Goal: Transaction & Acquisition: Download file/media

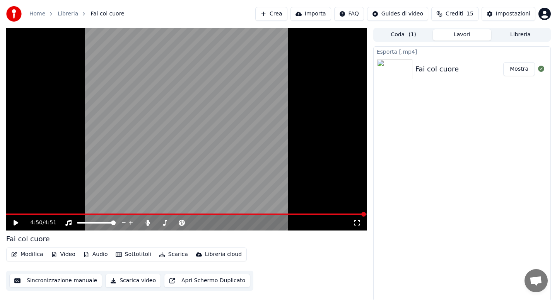
scroll to position [1, 0]
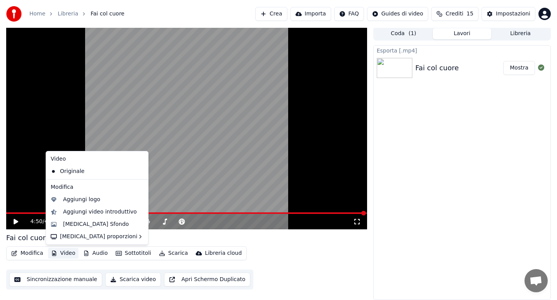
click at [67, 253] on button "Video" at bounding box center [63, 253] width 31 height 11
click at [83, 224] on div "[MEDICAL_DATA] Sfondo" at bounding box center [96, 225] width 66 height 8
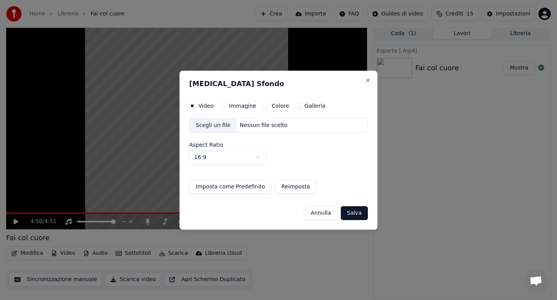
click at [265, 105] on button "Colore" at bounding box center [265, 106] width 6 height 6
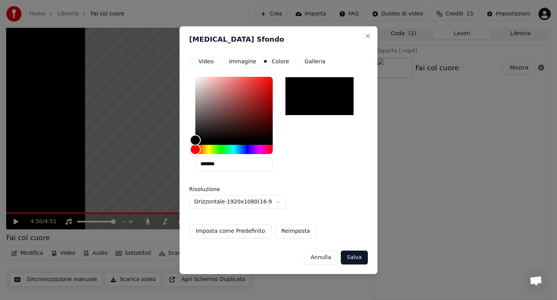
click at [349, 254] on button "Salva" at bounding box center [354, 258] width 27 height 14
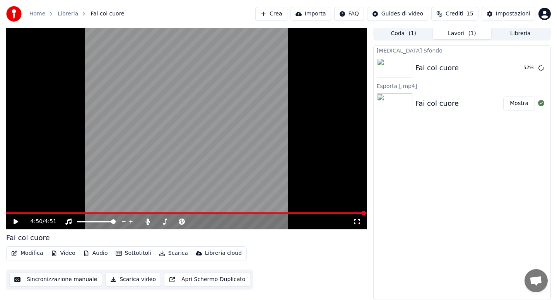
click at [90, 254] on button "Audio" at bounding box center [95, 253] width 31 height 11
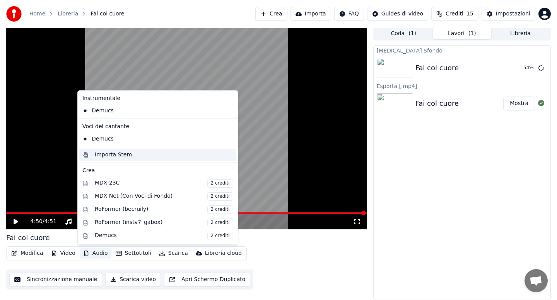
click at [111, 155] on div "Importa Stem" at bounding box center [113, 155] width 37 height 8
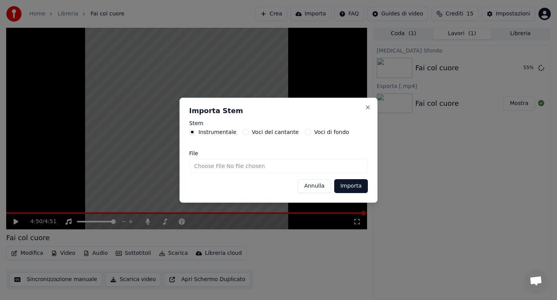
click at [196, 173] on form "Stem Instrumentale Voci del cantante Voci di fondo File [PERSON_NAME]" at bounding box center [278, 157] width 179 height 73
click at [198, 167] on input "File" at bounding box center [278, 166] width 179 height 14
type input "**********"
click at [348, 183] on button "Importa" at bounding box center [351, 186] width 34 height 14
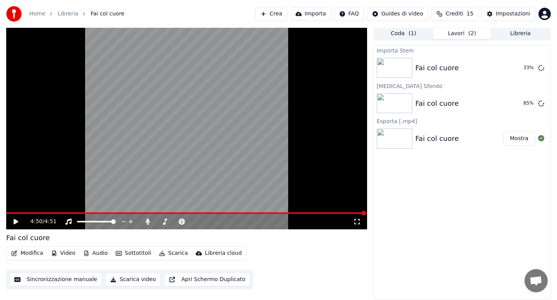
click at [34, 251] on button "Modifica" at bounding box center [27, 253] width 38 height 11
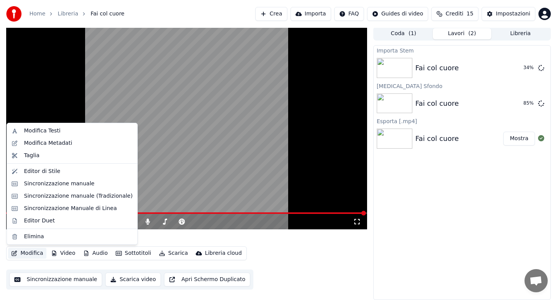
click at [34, 251] on button "Modifica" at bounding box center [27, 253] width 38 height 11
click at [67, 211] on div "Sincronizzazione Manuale di Linea" at bounding box center [70, 209] width 93 height 8
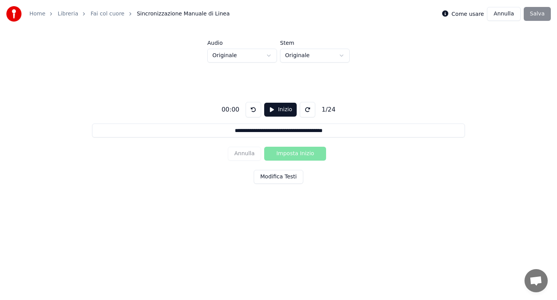
click at [267, 56] on html "**********" at bounding box center [278, 116] width 557 height 233
click at [194, 78] on html "**********" at bounding box center [278, 116] width 557 height 233
click at [102, 14] on link "Fai col cuore" at bounding box center [107, 14] width 34 height 8
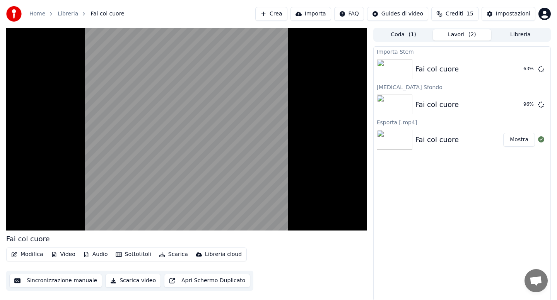
click at [42, 196] on video at bounding box center [186, 129] width 361 height 203
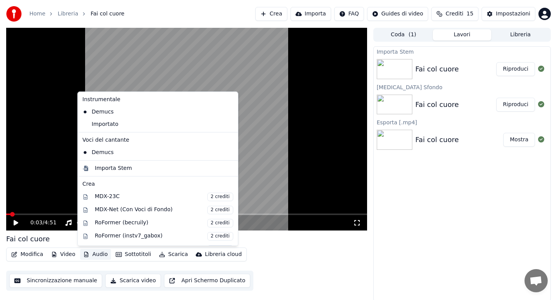
click at [91, 254] on button "Audio" at bounding box center [95, 254] width 31 height 11
click at [102, 128] on div "Importato" at bounding box center [151, 124] width 145 height 12
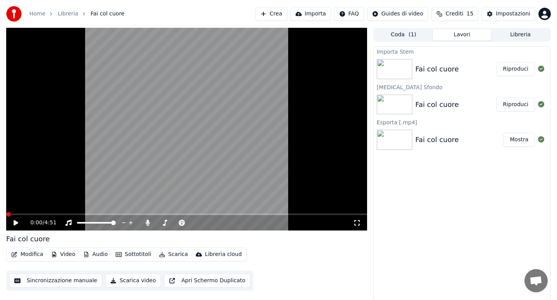
click at [25, 256] on button "Modifica" at bounding box center [27, 254] width 38 height 11
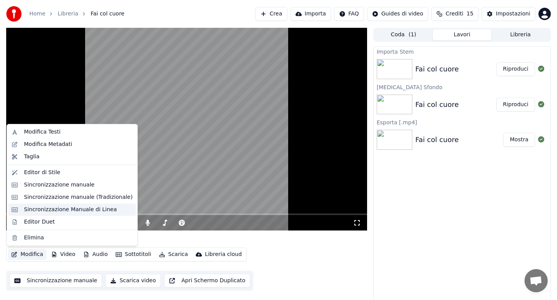
click at [46, 213] on div "Sincronizzazione Manuale di Linea" at bounding box center [70, 210] width 93 height 8
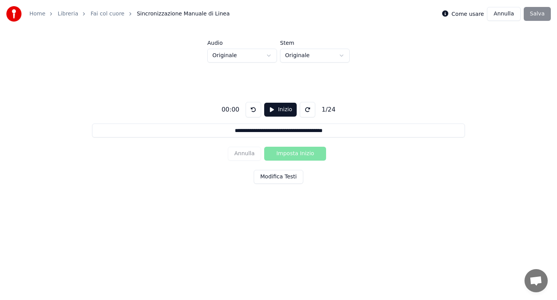
click at [269, 56] on html "**********" at bounding box center [278, 116] width 557 height 233
click at [278, 178] on button "Modifica Testi" at bounding box center [278, 177] width 49 height 14
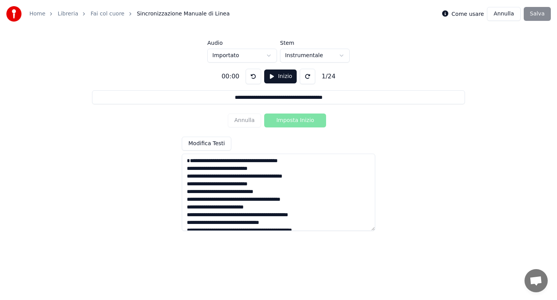
click at [239, 169] on textarea "**********" at bounding box center [278, 192] width 193 height 77
type input "**********"
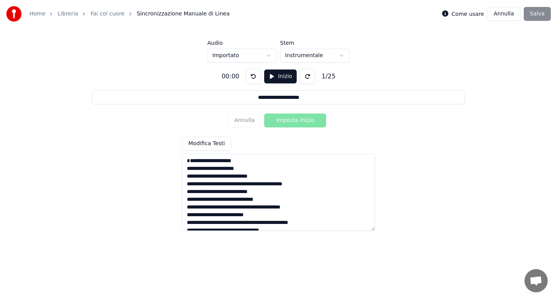
click at [239, 193] on textarea "**********" at bounding box center [278, 192] width 193 height 77
click at [234, 208] on textarea "**********" at bounding box center [278, 192] width 193 height 77
click at [262, 209] on textarea "**********" at bounding box center [278, 192] width 193 height 77
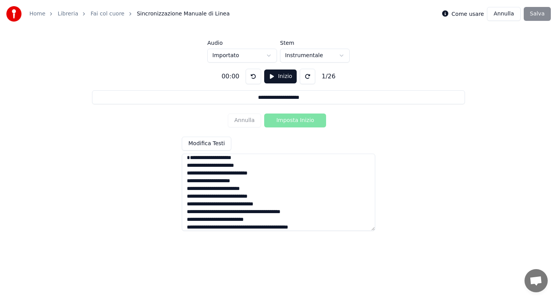
scroll to position [46, 0]
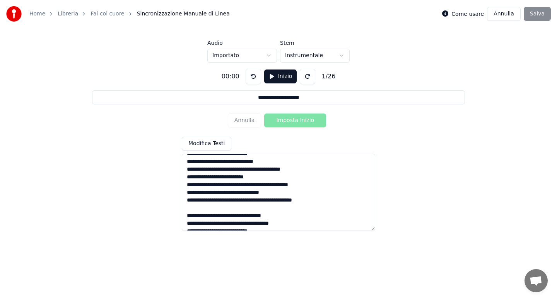
click at [239, 179] on textarea "**********" at bounding box center [278, 192] width 193 height 77
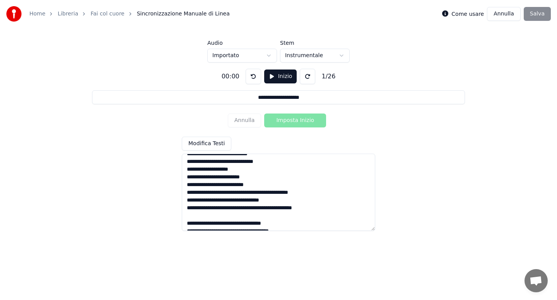
scroll to position [73, 0]
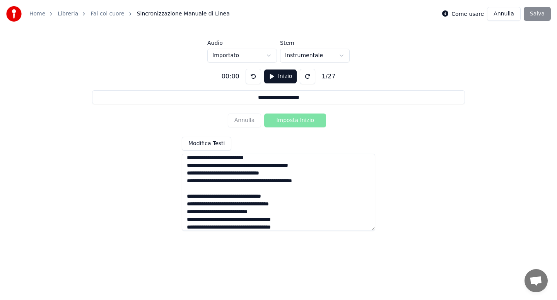
click at [257, 175] on textarea "**********" at bounding box center [278, 192] width 193 height 77
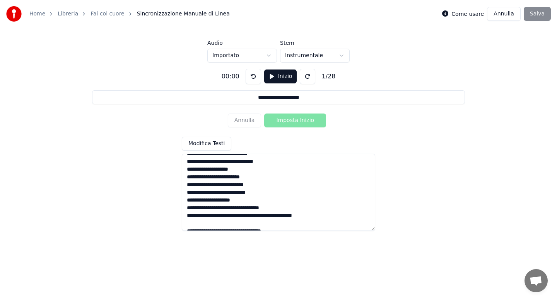
scroll to position [0, 0]
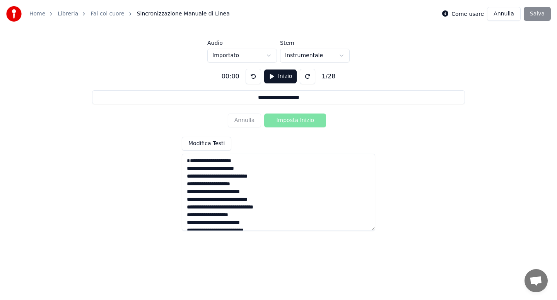
click at [189, 178] on textarea "**********" at bounding box center [278, 192] width 193 height 77
click at [246, 193] on textarea "**********" at bounding box center [278, 192] width 193 height 77
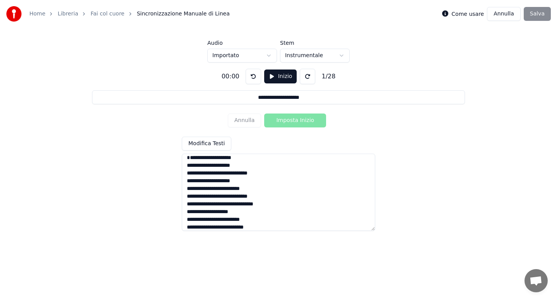
scroll to position [46, 0]
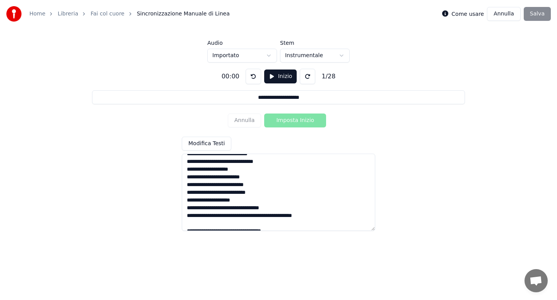
click at [188, 186] on textarea "**********" at bounding box center [278, 192] width 193 height 77
click at [258, 182] on textarea "**********" at bounding box center [278, 192] width 193 height 77
click at [256, 210] on textarea "**********" at bounding box center [278, 192] width 193 height 77
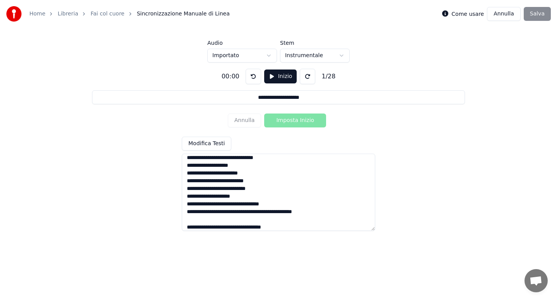
click at [269, 219] on textarea "**********" at bounding box center [278, 192] width 193 height 77
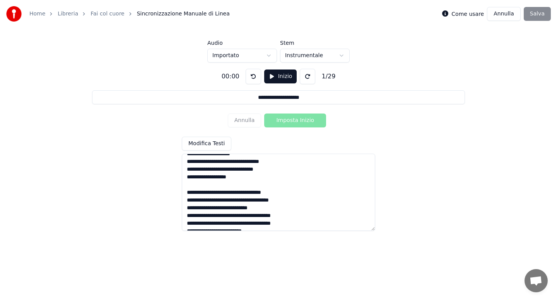
click at [231, 185] on textarea "**********" at bounding box center [278, 192] width 193 height 77
click at [284, 199] on textarea "**********" at bounding box center [278, 192] width 193 height 77
click at [246, 209] on textarea "**********" at bounding box center [278, 192] width 193 height 77
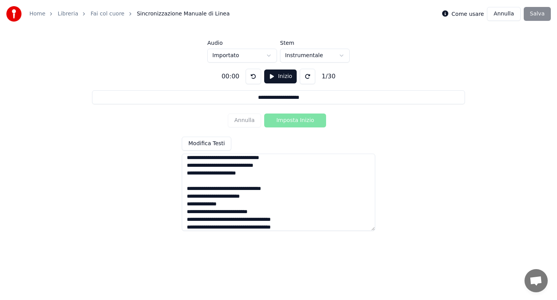
scroll to position [138, 0]
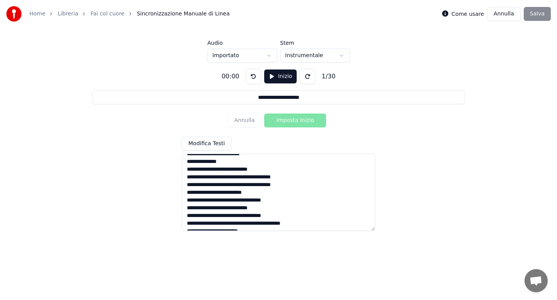
click at [248, 186] on textarea "**********" at bounding box center [278, 192] width 193 height 77
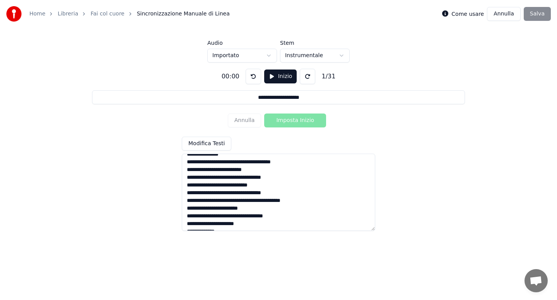
scroll to position [184, 0]
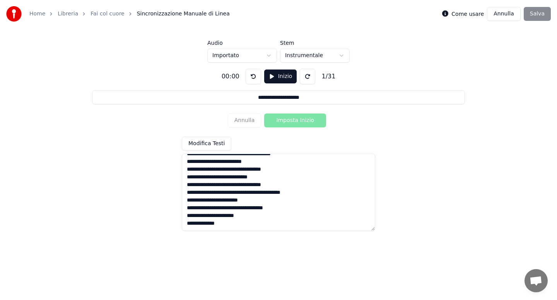
drag, startPoint x: 187, startPoint y: 200, endPoint x: 271, endPoint y: 228, distance: 88.4
click at [271, 228] on textarea "**********" at bounding box center [278, 192] width 193 height 77
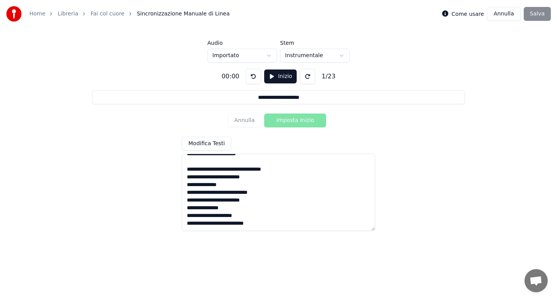
scroll to position [131, 0]
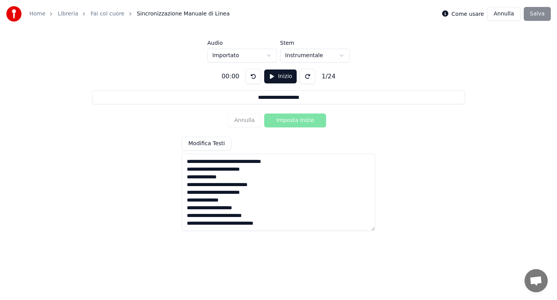
click at [229, 202] on textarea "**********" at bounding box center [278, 192] width 193 height 77
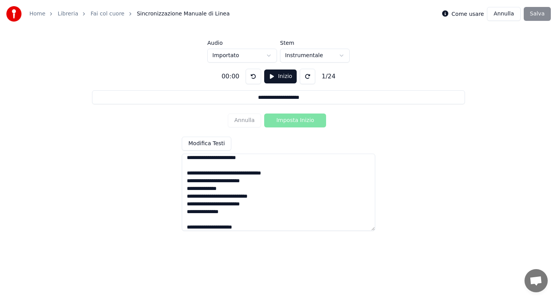
scroll to position [138, 0]
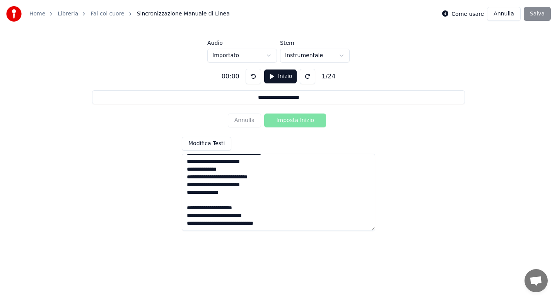
click at [188, 208] on textarea "**********" at bounding box center [278, 192] width 193 height 77
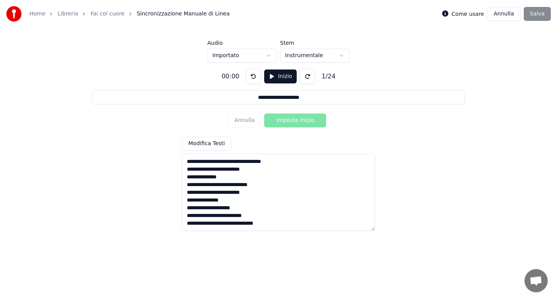
scroll to position [131, 0]
click at [276, 226] on textarea "**********" at bounding box center [278, 192] width 193 height 77
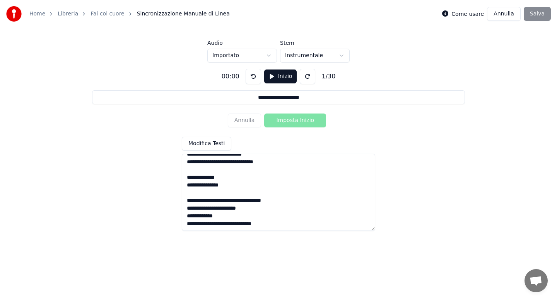
scroll to position [196, 0]
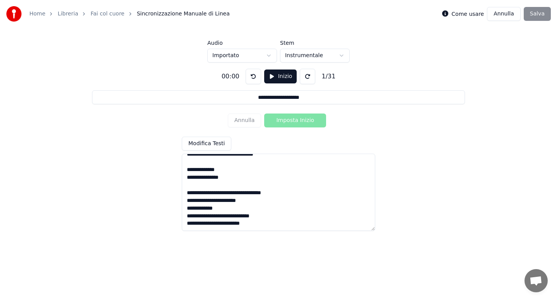
click at [248, 214] on textarea "**********" at bounding box center [278, 192] width 193 height 77
type textarea "**********"
click at [239, 172] on textarea "**********" at bounding box center [278, 192] width 193 height 77
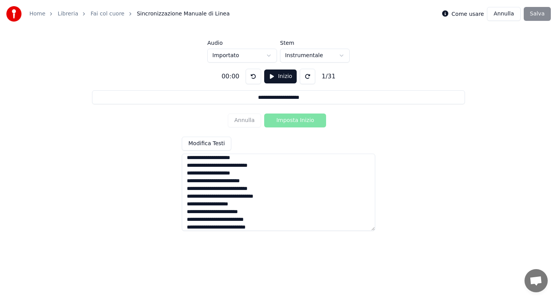
scroll to position [0, 0]
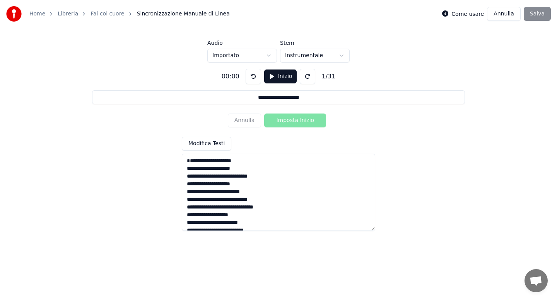
click at [277, 80] on button "Inizio" at bounding box center [280, 77] width 33 height 14
click at [287, 121] on button "Imposta Inizio" at bounding box center [295, 121] width 62 height 14
click at [287, 121] on button "Imposta Fine" at bounding box center [295, 121] width 62 height 14
click at [287, 121] on button "Imposta Inizio" at bounding box center [295, 121] width 62 height 14
click at [287, 121] on button "Imposta Fine" at bounding box center [295, 121] width 62 height 14
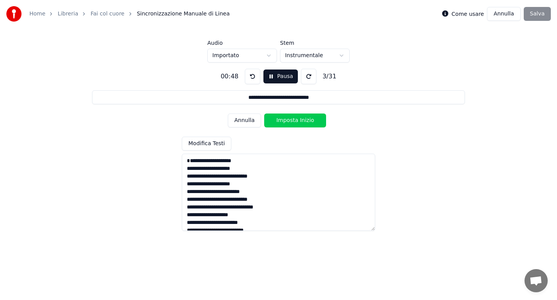
click at [287, 121] on button "Imposta Inizio" at bounding box center [295, 121] width 62 height 14
click at [287, 121] on button "Imposta Fine" at bounding box center [295, 121] width 62 height 14
click at [287, 121] on button "Imposta Inizio" at bounding box center [295, 121] width 62 height 14
click at [287, 121] on button "Imposta Fine" at bounding box center [295, 121] width 62 height 14
click at [287, 121] on button "Imposta Inizio" at bounding box center [295, 121] width 62 height 14
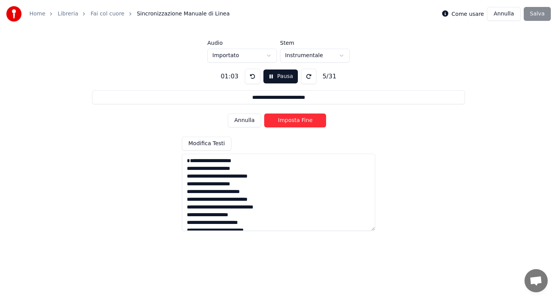
click at [287, 121] on button "Imposta Fine" at bounding box center [295, 121] width 62 height 14
click at [287, 121] on button "Imposta Inizio" at bounding box center [295, 121] width 62 height 14
click at [287, 121] on button "Imposta Fine" at bounding box center [295, 121] width 62 height 14
click at [287, 121] on button "Imposta Inizio" at bounding box center [295, 121] width 62 height 14
click at [287, 121] on button "Imposta Fine" at bounding box center [295, 121] width 62 height 14
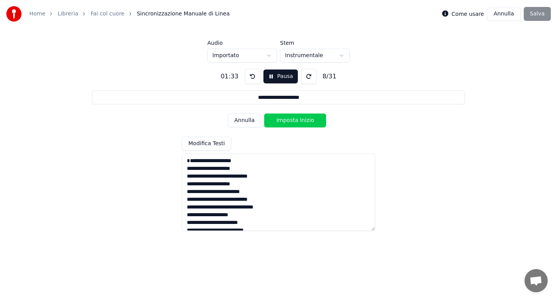
click at [287, 121] on button "Imposta Inizio" at bounding box center [295, 121] width 62 height 14
click at [287, 121] on button "Imposta Fine" at bounding box center [295, 121] width 62 height 14
click at [287, 121] on button "Imposta Inizio" at bounding box center [295, 121] width 62 height 14
click at [287, 121] on button "Imposta Fine" at bounding box center [295, 121] width 62 height 14
click at [287, 121] on button "Imposta Inizio" at bounding box center [295, 121] width 62 height 14
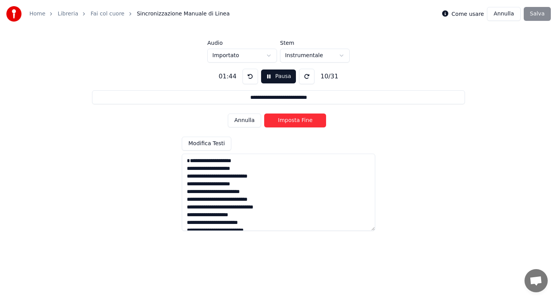
click at [287, 121] on button "Imposta Fine" at bounding box center [295, 121] width 62 height 14
click at [287, 121] on button "Imposta Inizio" at bounding box center [295, 121] width 62 height 14
click at [287, 121] on button "Imposta Fine" at bounding box center [295, 121] width 62 height 14
click at [287, 121] on button "Imposta Inizio" at bounding box center [295, 121] width 62 height 14
click at [287, 121] on button "Imposta Fine" at bounding box center [295, 121] width 62 height 14
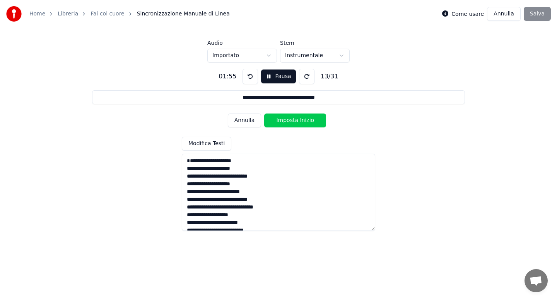
click at [287, 121] on button "Imposta Inizio" at bounding box center [295, 121] width 62 height 14
click at [287, 121] on button "Imposta Fine" at bounding box center [295, 121] width 62 height 14
click at [287, 121] on button "Imposta Inizio" at bounding box center [295, 121] width 62 height 14
click at [287, 121] on button "Imposta Fine" at bounding box center [295, 121] width 62 height 14
click at [287, 121] on button "Imposta Inizio" at bounding box center [295, 121] width 62 height 14
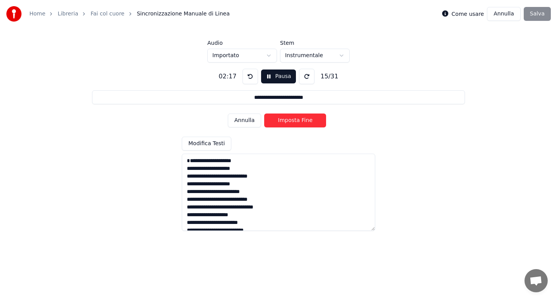
click at [287, 121] on button "Imposta Fine" at bounding box center [295, 121] width 62 height 14
click at [287, 121] on button "Imposta Inizio" at bounding box center [295, 121] width 62 height 14
click at [287, 121] on button "Imposta Fine" at bounding box center [295, 121] width 62 height 14
click at [287, 121] on button "Imposta Inizio" at bounding box center [295, 121] width 62 height 14
click at [287, 121] on button "Imposta Fine" at bounding box center [295, 121] width 62 height 14
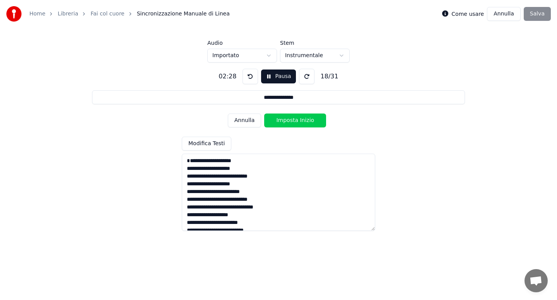
click at [287, 121] on button "Imposta Inizio" at bounding box center [295, 121] width 62 height 14
click at [287, 121] on button "Imposta Fine" at bounding box center [295, 121] width 62 height 14
click at [287, 121] on button "Imposta Inizio" at bounding box center [295, 121] width 62 height 14
click at [287, 121] on button "Imposta Fine" at bounding box center [295, 121] width 62 height 14
click at [287, 121] on button "Imposta Inizio" at bounding box center [295, 121] width 62 height 14
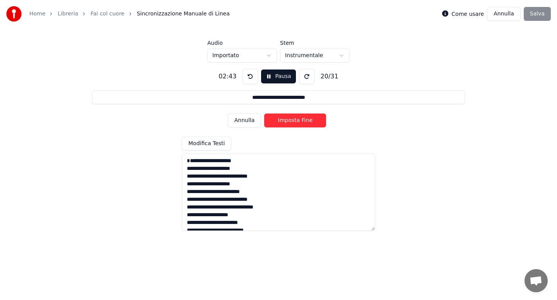
click at [287, 121] on button "Imposta Fine" at bounding box center [295, 121] width 62 height 14
click at [287, 121] on button "Imposta Inizio" at bounding box center [295, 121] width 62 height 14
click at [287, 121] on button "Imposta Fine" at bounding box center [295, 121] width 62 height 14
click at [287, 121] on button "Imposta Inizio" at bounding box center [295, 121] width 62 height 14
click at [287, 121] on button "Imposta Fine" at bounding box center [295, 121] width 62 height 14
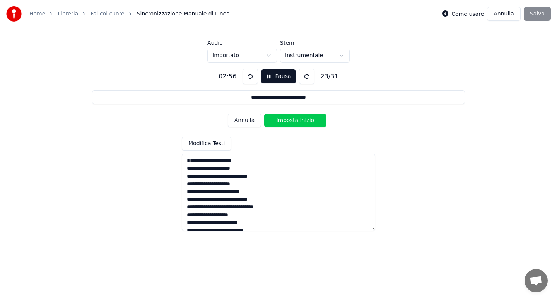
click at [287, 121] on button "Imposta Inizio" at bounding box center [295, 121] width 62 height 14
click at [287, 121] on button "Imposta Fine" at bounding box center [295, 121] width 62 height 14
click at [287, 121] on button "Imposta Inizio" at bounding box center [295, 121] width 62 height 14
click at [287, 121] on button "Imposta Fine" at bounding box center [295, 121] width 62 height 14
click at [287, 121] on button "Imposta Inizio" at bounding box center [295, 121] width 62 height 14
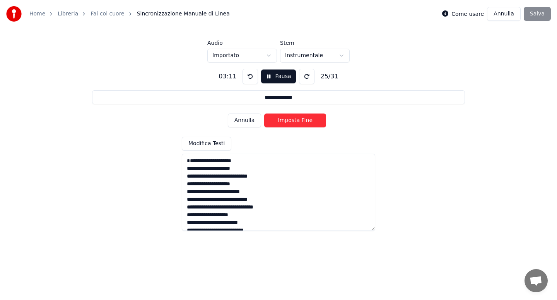
click at [287, 121] on button "Imposta Fine" at bounding box center [295, 121] width 62 height 14
click at [287, 121] on button "Imposta Inizio" at bounding box center [295, 121] width 62 height 14
click at [287, 121] on button "Imposta Fine" at bounding box center [295, 121] width 62 height 14
click at [287, 121] on button "Imposta Inizio" at bounding box center [295, 121] width 62 height 14
click at [287, 121] on button "Imposta Fine" at bounding box center [295, 121] width 62 height 14
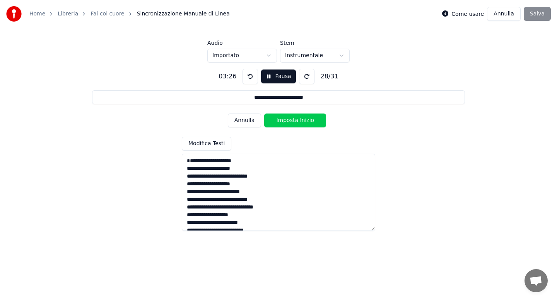
click at [287, 121] on button "Imposta Inizio" at bounding box center [295, 121] width 62 height 14
click at [287, 121] on button "Imposta Fine" at bounding box center [295, 121] width 62 height 14
click at [287, 121] on button "Imposta Inizio" at bounding box center [295, 121] width 62 height 14
click at [287, 121] on button "Imposta Fine" at bounding box center [295, 121] width 62 height 14
click at [287, 121] on button "Imposta Inizio" at bounding box center [295, 121] width 62 height 14
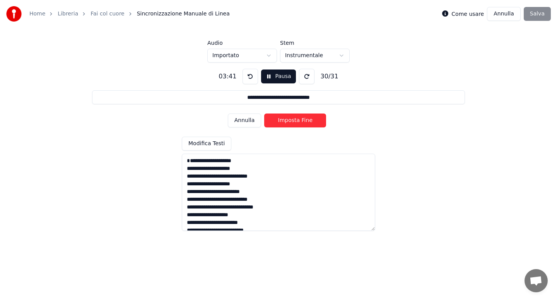
click at [287, 121] on button "Imposta Fine" at bounding box center [295, 121] width 62 height 14
type input "**********"
click at [287, 121] on button "Imposta Inizio" at bounding box center [295, 121] width 62 height 14
click at [287, 121] on button "Imposta Fine" at bounding box center [295, 121] width 62 height 14
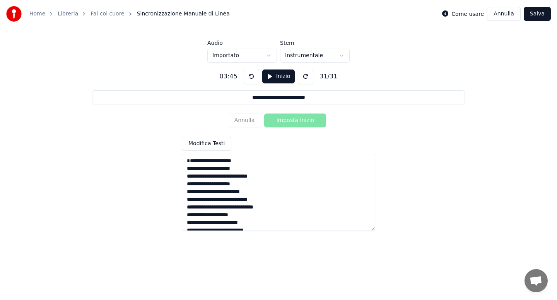
click at [269, 217] on textarea "**********" at bounding box center [278, 192] width 193 height 77
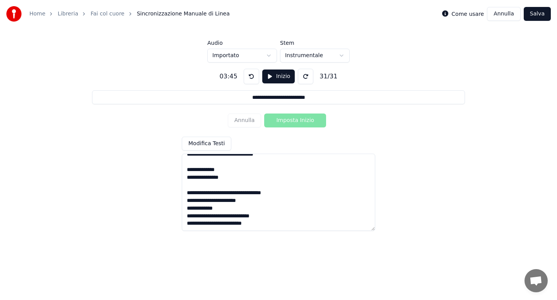
scroll to position [204, 0]
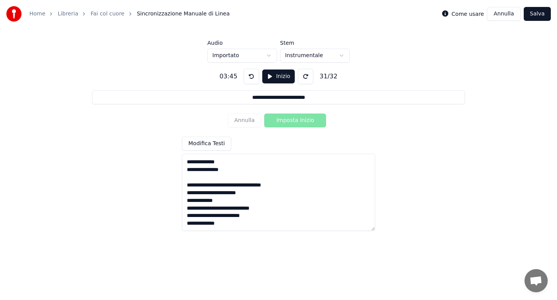
click at [290, 209] on textarea "**********" at bounding box center [278, 192] width 193 height 77
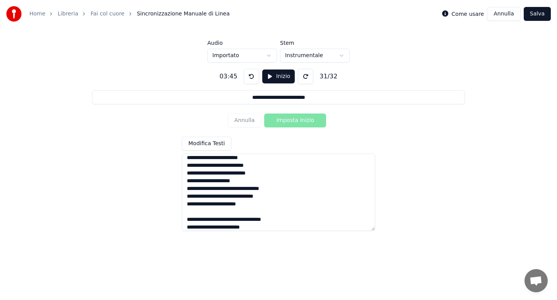
scroll to position [22, 0]
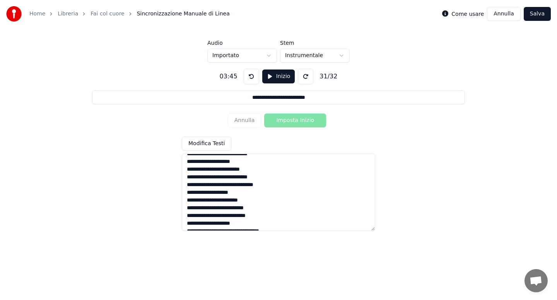
type textarea "**********"
click at [283, 78] on button "Inizio" at bounding box center [278, 77] width 33 height 14
click at [286, 119] on button "Imposta Inizio" at bounding box center [295, 121] width 62 height 14
click at [247, 120] on button "Annulla" at bounding box center [245, 121] width 34 height 14
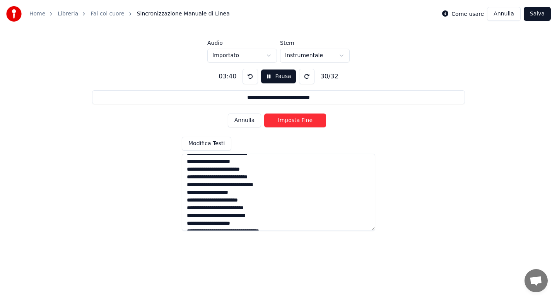
click at [287, 121] on button "Imposta Fine" at bounding box center [295, 121] width 62 height 14
click at [287, 121] on button "Imposta Inizio" at bounding box center [295, 121] width 62 height 14
click at [287, 121] on button "Imposta Fine" at bounding box center [295, 121] width 62 height 14
type input "**********"
click at [287, 121] on button "Imposta Inizio" at bounding box center [295, 121] width 62 height 14
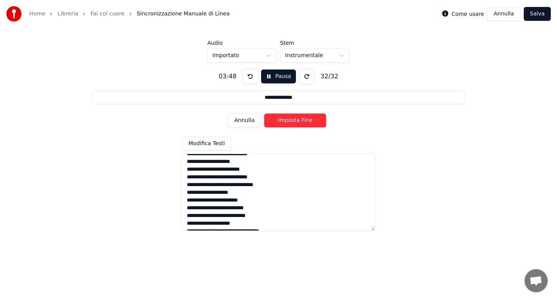
click at [287, 121] on button "Imposta Fine" at bounding box center [295, 121] width 62 height 14
click at [532, 18] on button "Salva" at bounding box center [536, 14] width 27 height 14
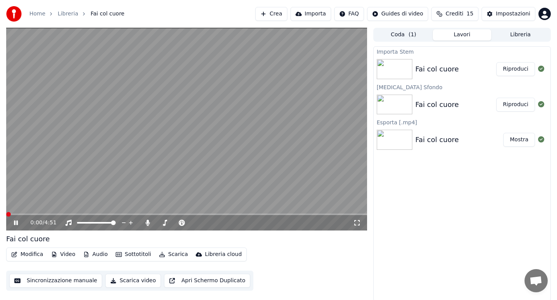
click at [146, 224] on icon at bounding box center [147, 223] width 4 height 6
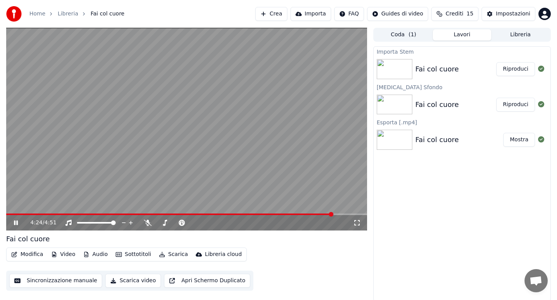
click at [33, 254] on button "Modifica" at bounding box center [27, 254] width 38 height 11
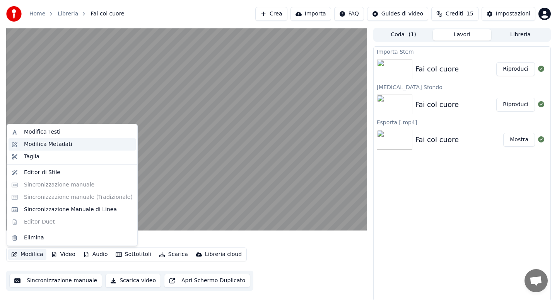
click at [51, 143] on div "Modifica Metadati" at bounding box center [48, 145] width 48 height 8
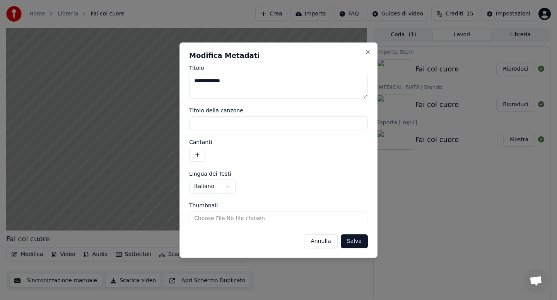
click at [242, 82] on textarea "**********" at bounding box center [278, 86] width 179 height 25
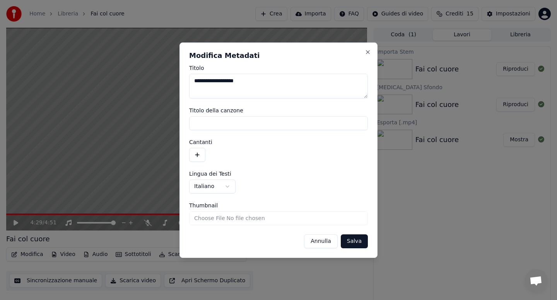
type textarea "**********"
click at [352, 242] on button "Salva" at bounding box center [354, 242] width 27 height 14
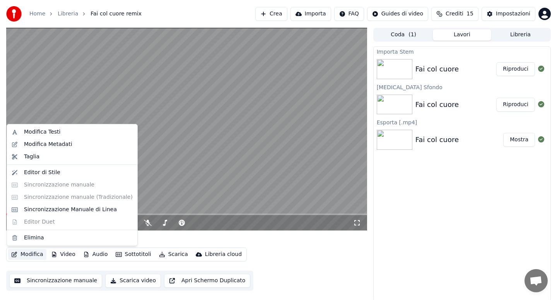
click at [29, 255] on button "Modifica" at bounding box center [27, 254] width 38 height 11
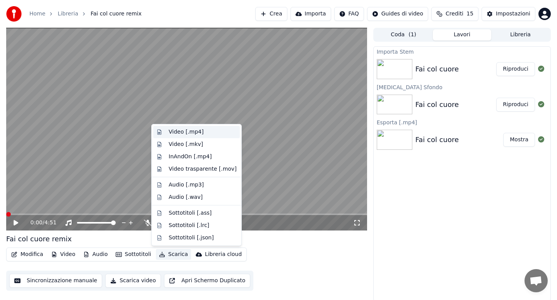
click at [174, 133] on div "Video [.mp4]" at bounding box center [186, 132] width 35 height 8
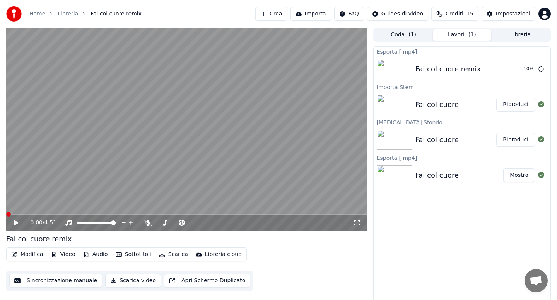
click at [513, 32] on button "Libreria" at bounding box center [520, 34] width 58 height 11
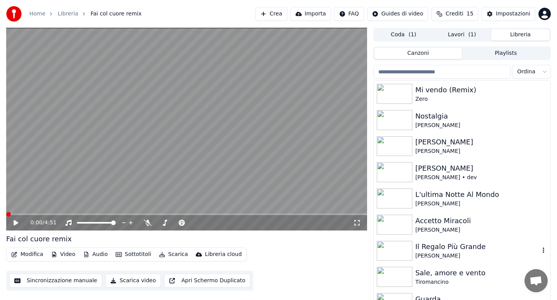
scroll to position [5, 0]
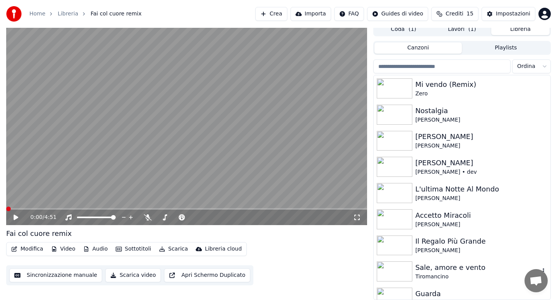
click at [426, 279] on div "Tiromancino" at bounding box center [477, 277] width 124 height 8
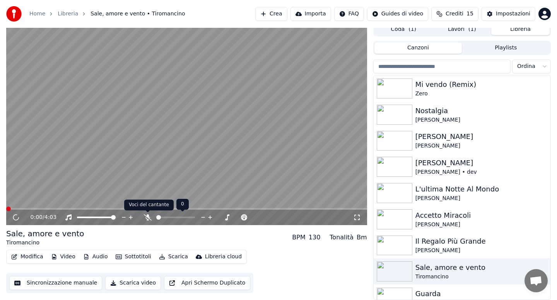
click at [148, 218] on icon at bounding box center [148, 218] width 8 height 6
click at [104, 209] on span at bounding box center [186, 209] width 361 height 2
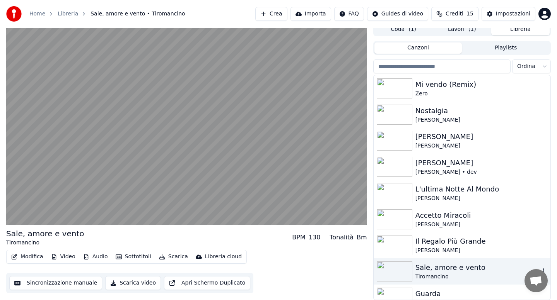
click at [447, 262] on div "Sale, amore e vento Tiromancino" at bounding box center [461, 272] width 177 height 26
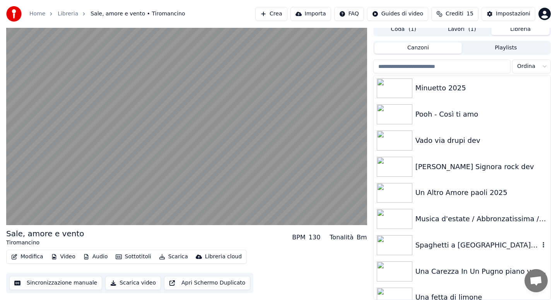
scroll to position [5288, 0]
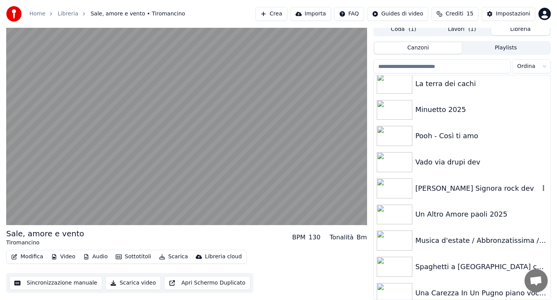
click at [433, 193] on div "[PERSON_NAME] Signora rock dev" at bounding box center [477, 188] width 124 height 11
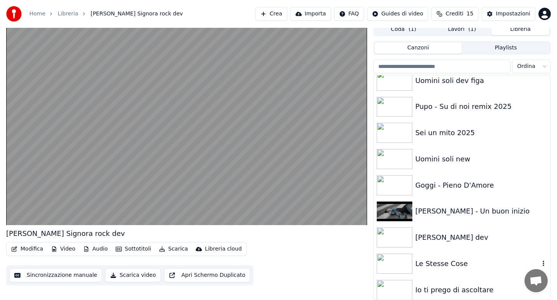
scroll to position [6232, 0]
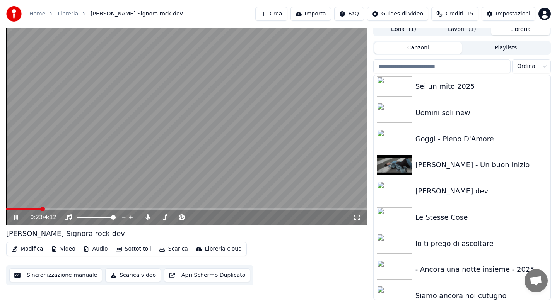
click at [460, 32] on button "Lavori ( 1 )" at bounding box center [462, 29] width 58 height 11
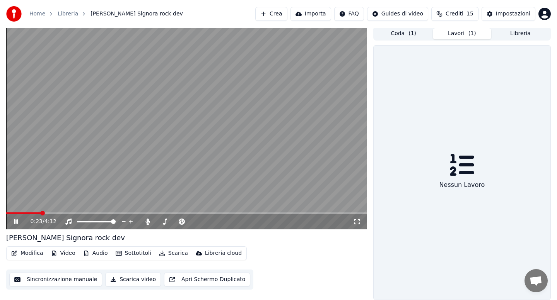
click at [460, 32] on button "Lavori ( 1 )" at bounding box center [462, 33] width 58 height 11
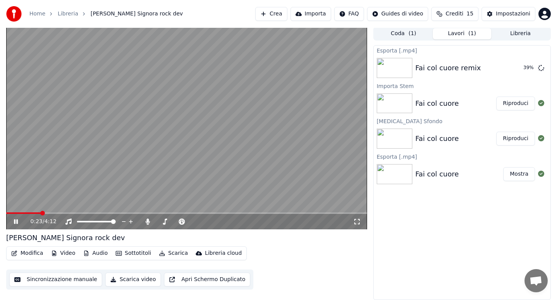
scroll to position [1, 0]
click at [540, 68] on icon at bounding box center [541, 68] width 6 height 6
click at [424, 106] on div "Fai col cuore" at bounding box center [436, 103] width 43 height 11
click at [13, 213] on span at bounding box center [9, 214] width 7 height 2
click at [435, 106] on div "Fai col cuore" at bounding box center [436, 103] width 43 height 11
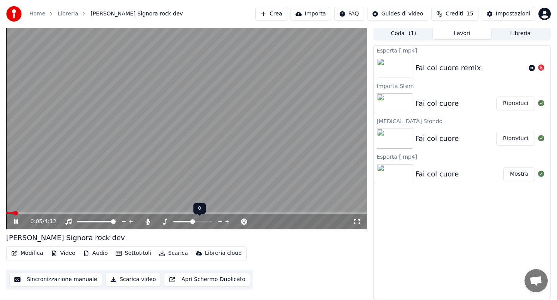
click at [192, 221] on span at bounding box center [192, 222] width 5 height 5
click at [518, 105] on button "Riproduci" at bounding box center [515, 104] width 39 height 14
click at [37, 213] on span at bounding box center [186, 214] width 361 height 2
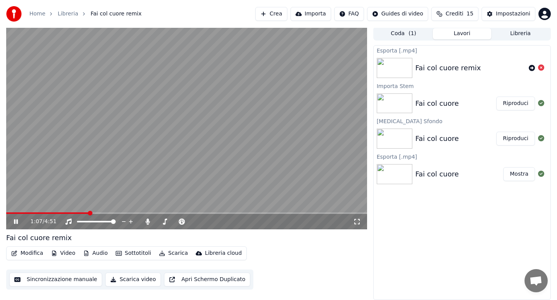
click at [89, 213] on span at bounding box center [186, 214] width 361 height 2
click at [147, 223] on icon at bounding box center [147, 222] width 4 height 6
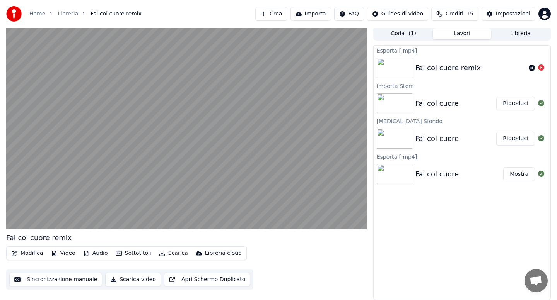
click at [172, 256] on button "Scarica" at bounding box center [173, 253] width 35 height 11
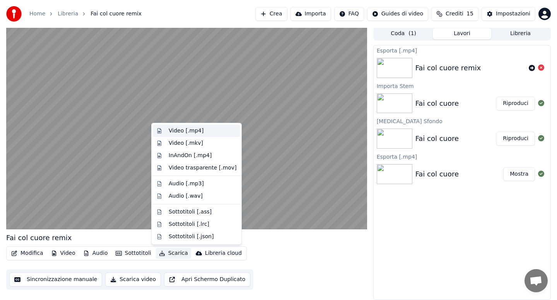
click at [182, 133] on div "Video [.mp4]" at bounding box center [186, 131] width 35 height 8
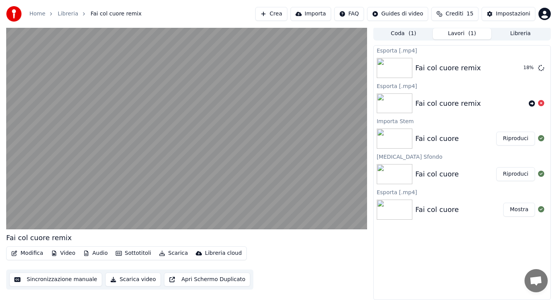
click at [515, 33] on button "Libreria" at bounding box center [520, 33] width 58 height 11
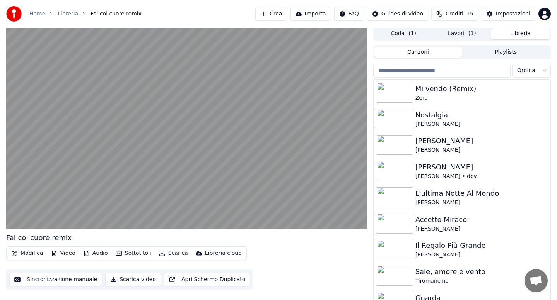
click at [440, 72] on input "search" at bounding box center [441, 71] width 137 height 14
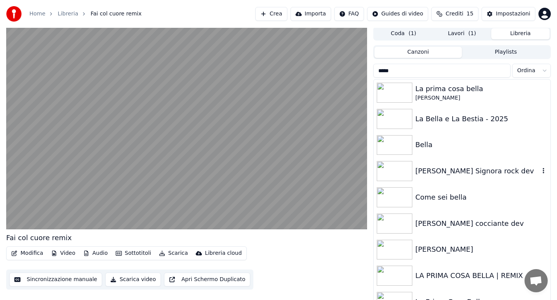
type input "*****"
click at [448, 171] on div "[PERSON_NAME] Signora rock dev" at bounding box center [477, 171] width 124 height 11
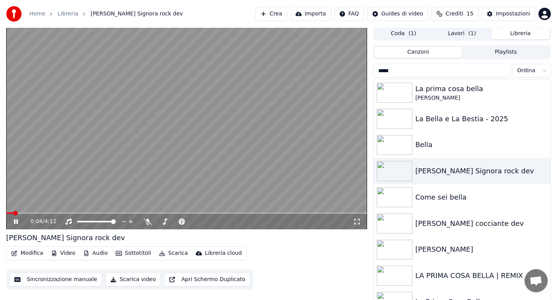
click at [55, 213] on span at bounding box center [186, 214] width 361 height 2
click at [102, 213] on span at bounding box center [186, 214] width 361 height 2
click at [428, 194] on div "Come sei bella" at bounding box center [477, 197] width 124 height 11
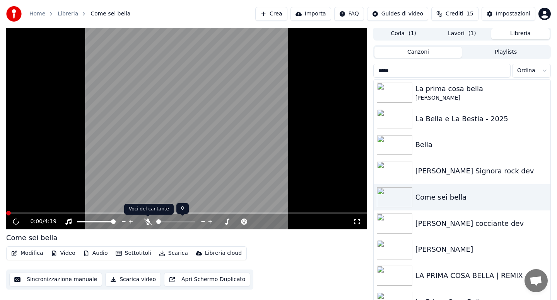
click at [147, 219] on icon at bounding box center [148, 222] width 8 height 6
click at [186, 222] on span at bounding box center [186, 222] width 5 height 5
click at [187, 222] on span at bounding box center [186, 222] width 5 height 5
click at [42, 213] on span at bounding box center [29, 214] width 46 height 2
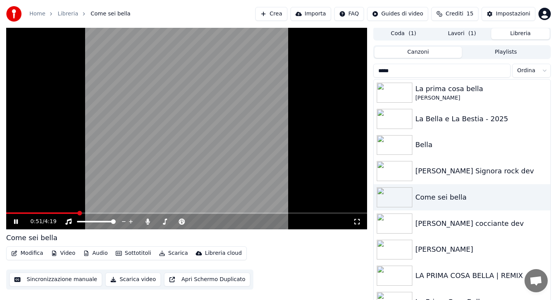
click at [172, 254] on button "Scarica" at bounding box center [173, 253] width 35 height 11
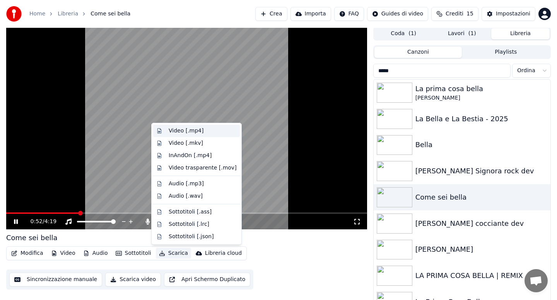
click at [180, 131] on div "Video [.mp4]" at bounding box center [186, 131] width 35 height 8
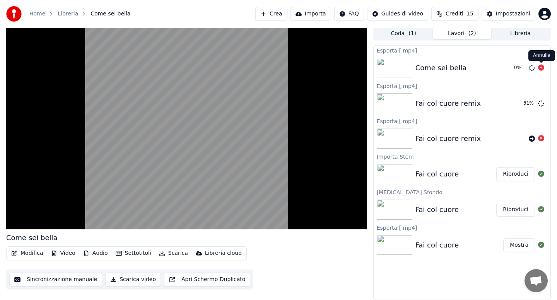
click at [541, 66] on icon at bounding box center [541, 68] width 6 height 6
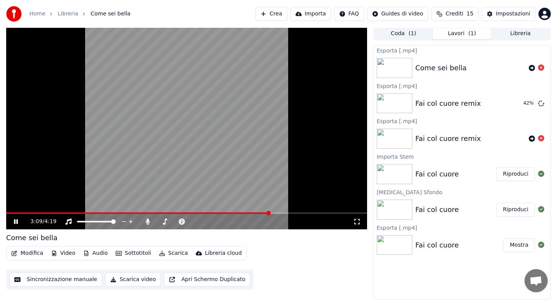
click at [166, 255] on button "Scarica" at bounding box center [173, 253] width 35 height 11
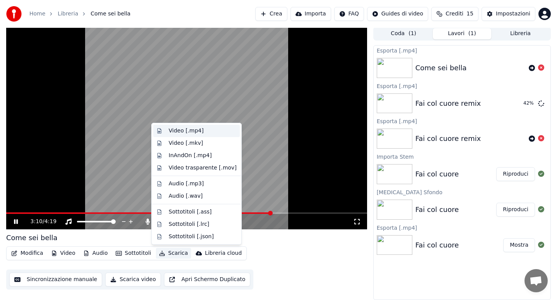
click at [173, 128] on div "Video [.mp4]" at bounding box center [186, 131] width 35 height 8
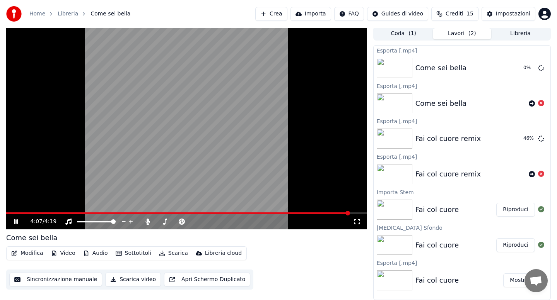
click at [15, 223] on icon at bounding box center [16, 222] width 4 height 5
click at [542, 68] on icon at bounding box center [541, 68] width 6 height 6
click at [188, 222] on span at bounding box center [189, 222] width 5 height 5
click at [173, 250] on button "Scarica" at bounding box center [173, 253] width 35 height 11
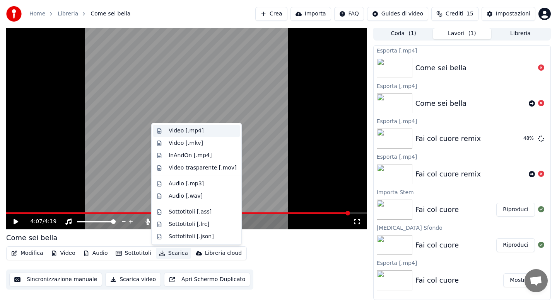
click at [180, 132] on div "Video [.mp4]" at bounding box center [186, 131] width 35 height 8
